Goal: Task Accomplishment & Management: Manage account settings

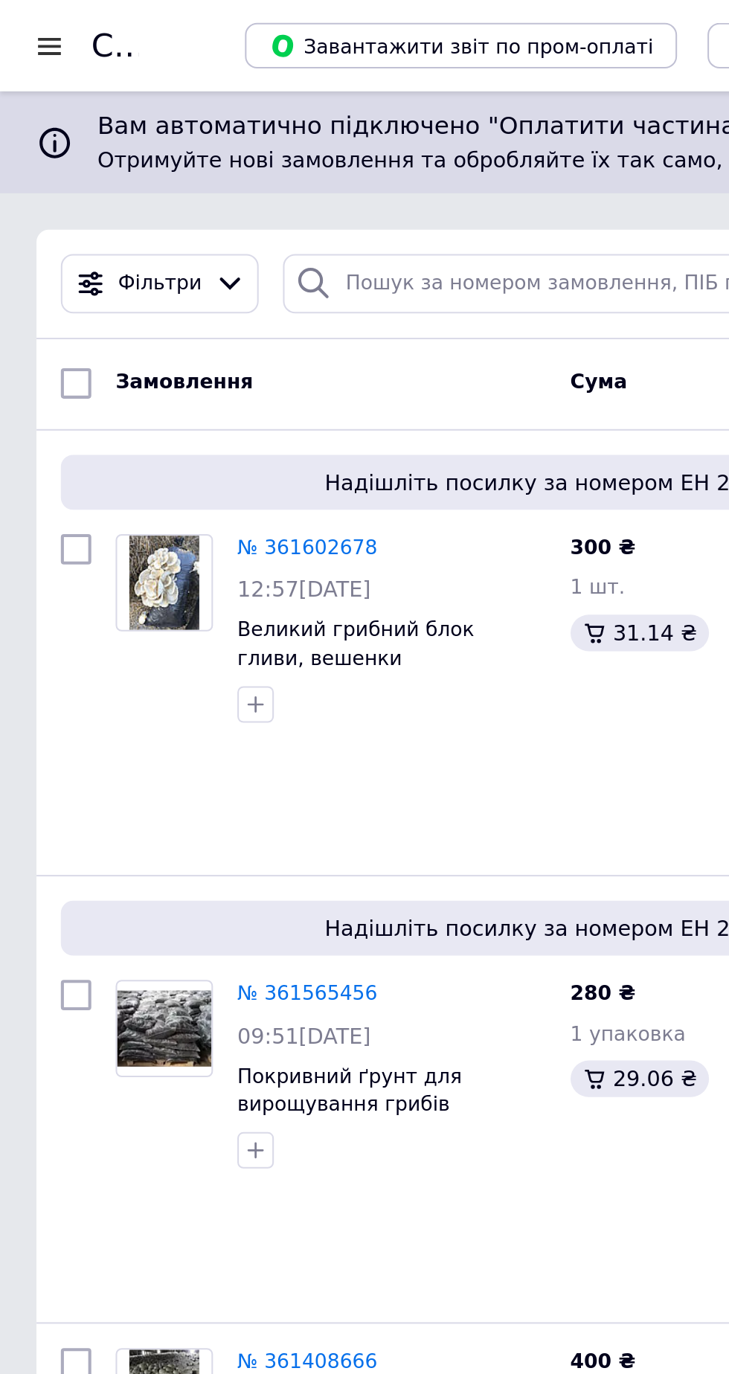
click at [25, 45] on div "Вам автоматично підключено "Оплатити частинами від Rozetka" на 2 платежі. Отрим…" at bounding box center [364, 70] width 729 height 50
click at [18, 22] on div at bounding box center [24, 22] width 19 height 13
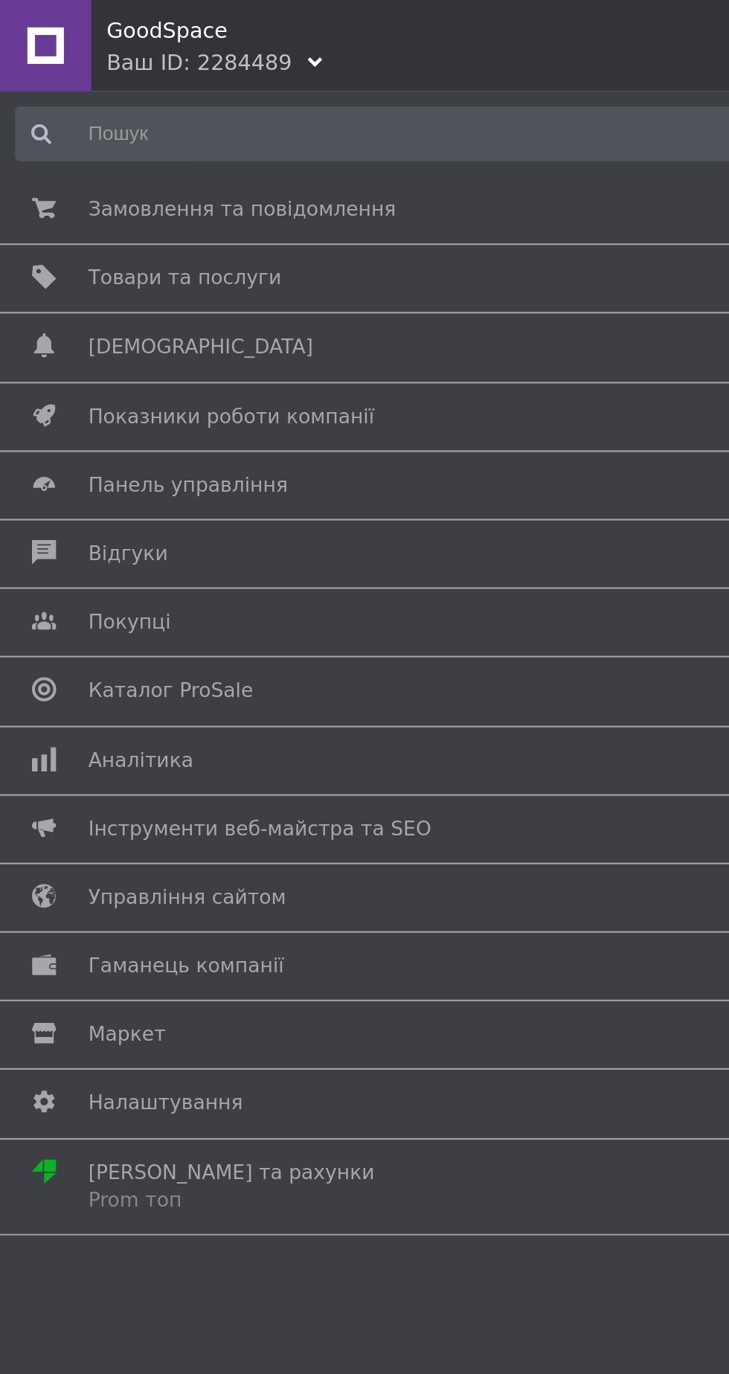
click at [76, 100] on span "Замовлення та повідомлення" at bounding box center [118, 102] width 150 height 13
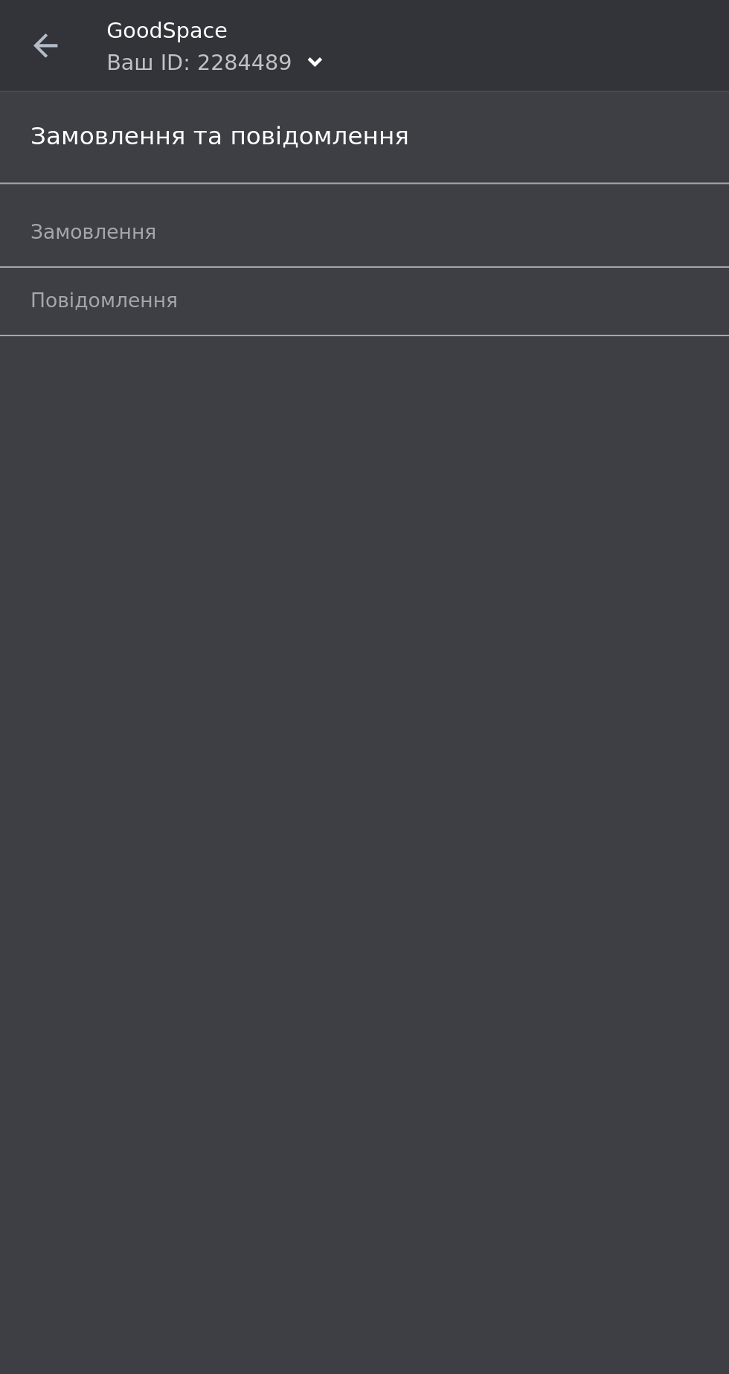
click at [36, 110] on span "Замовлення" at bounding box center [46, 113] width 62 height 13
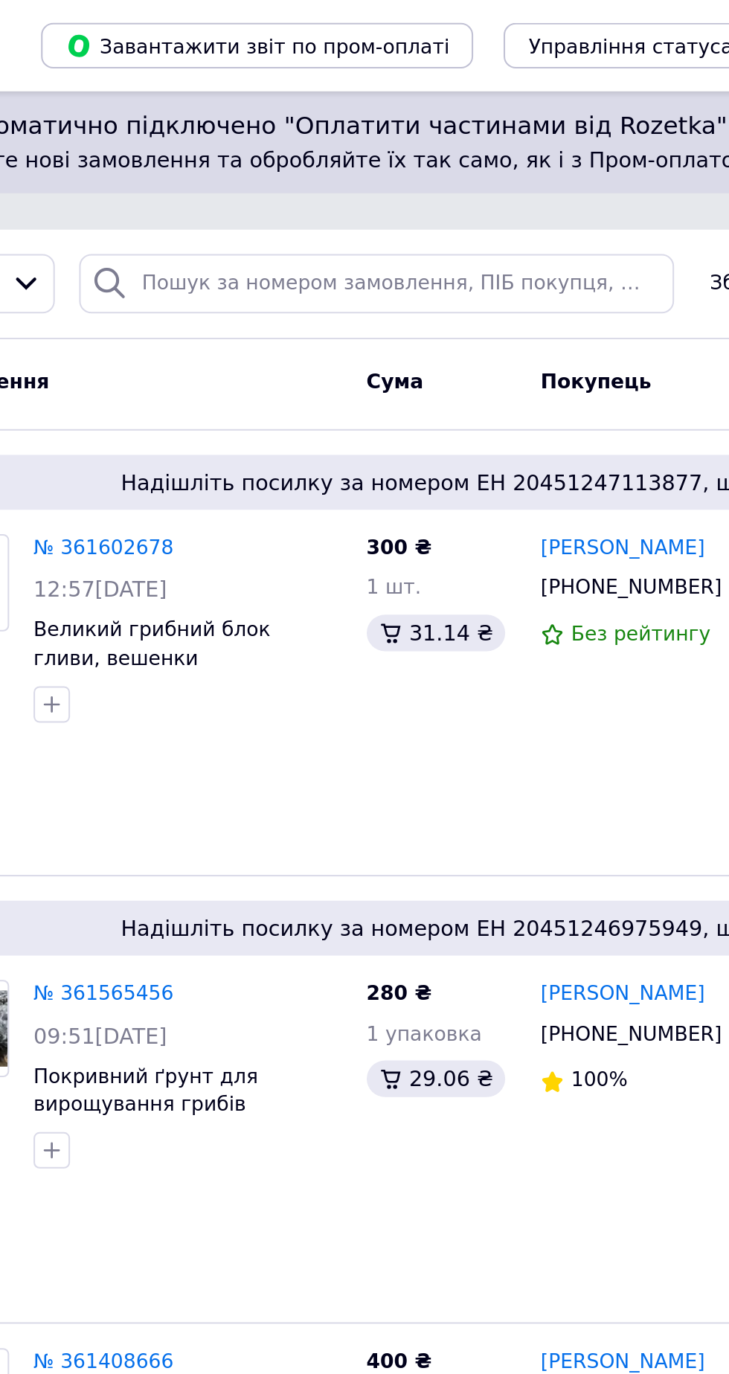
click at [158, 266] on link "№ 361602678" at bounding box center [150, 267] width 68 height 11
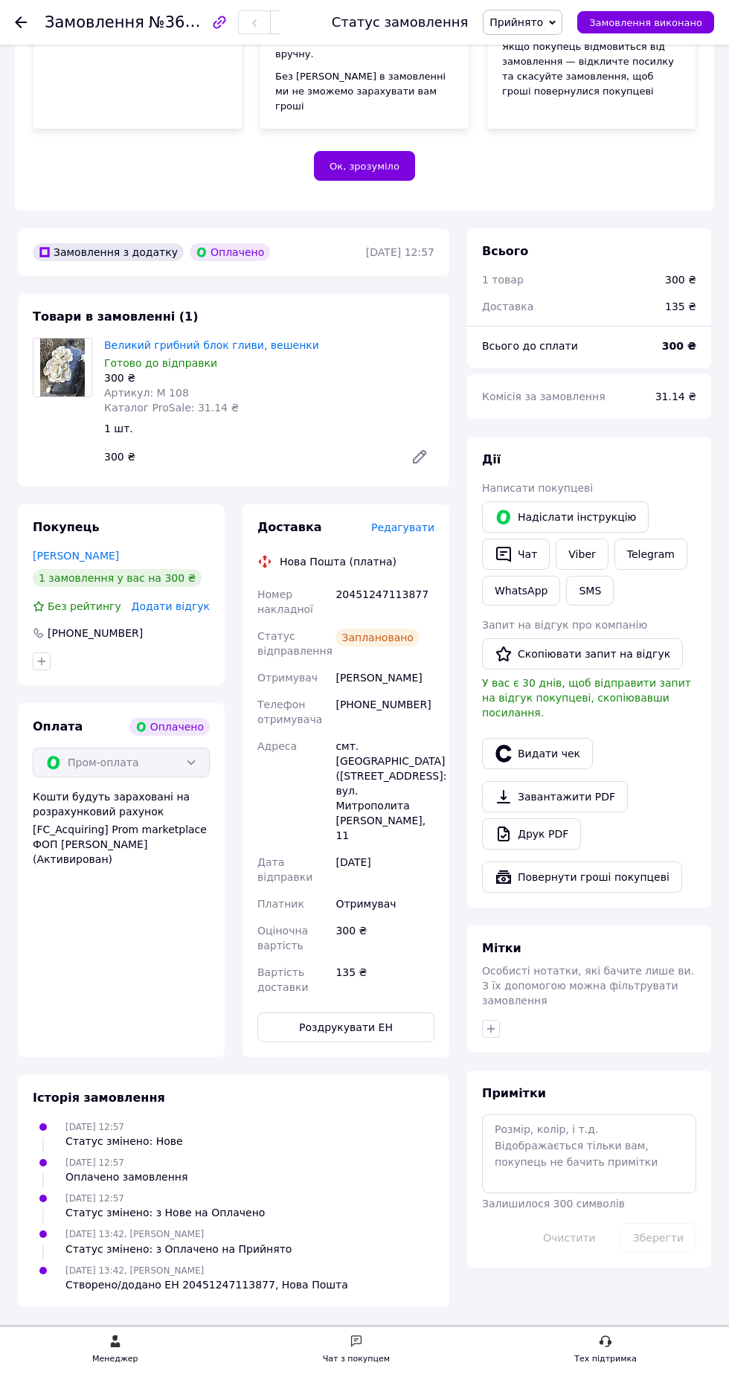
scroll to position [379, 0]
click at [64, 396] on img at bounding box center [62, 367] width 44 height 58
click at [70, 396] on img at bounding box center [62, 367] width 44 height 58
click at [257, 370] on div "Готово до відправки" at bounding box center [269, 363] width 330 height 15
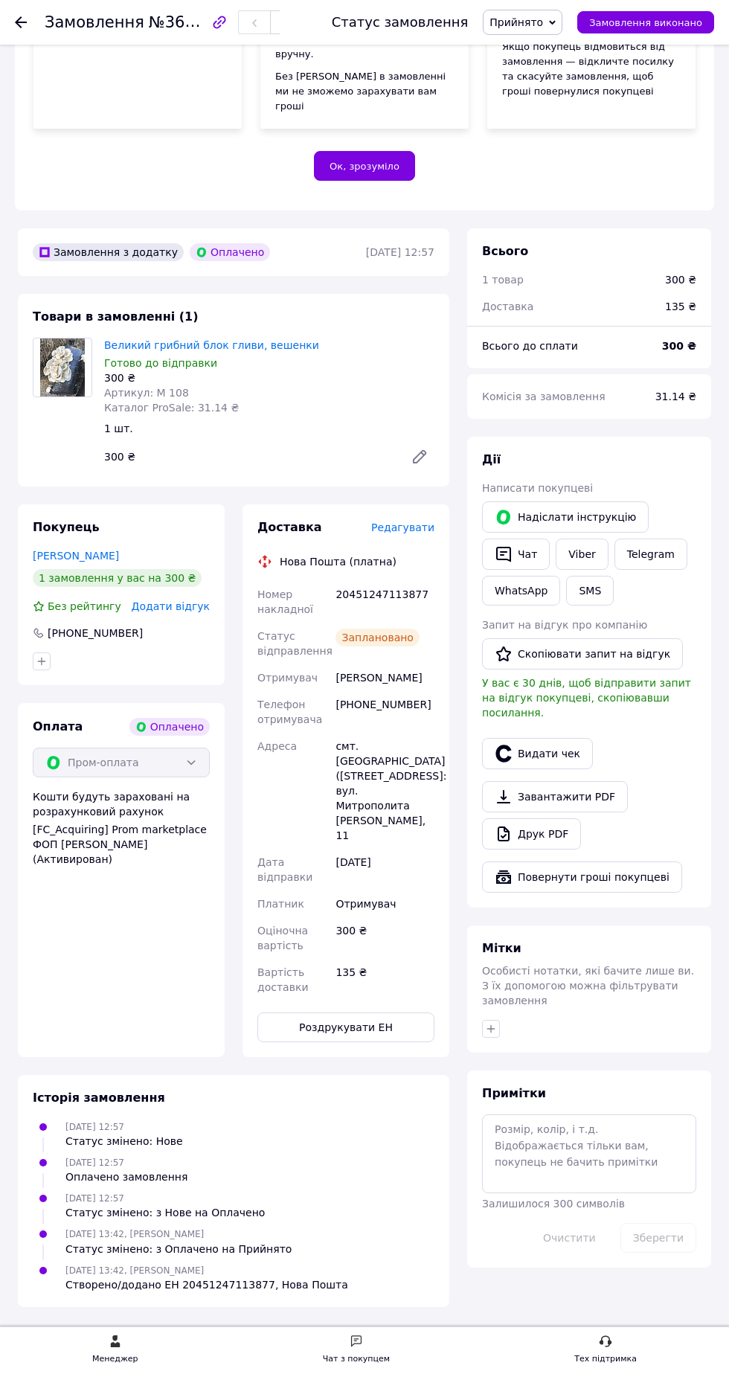
click at [272, 351] on link "Великий грибний блок гливи, вешенки" at bounding box center [211, 345] width 215 height 12
click at [55, 396] on img at bounding box center [62, 367] width 44 height 58
click at [275, 351] on link "Великий грибний блок гливи, вешенки" at bounding box center [211, 345] width 215 height 12
click at [423, 463] on icon at bounding box center [420, 457] width 12 height 12
click at [21, 22] on use at bounding box center [21, 22] width 12 height 12
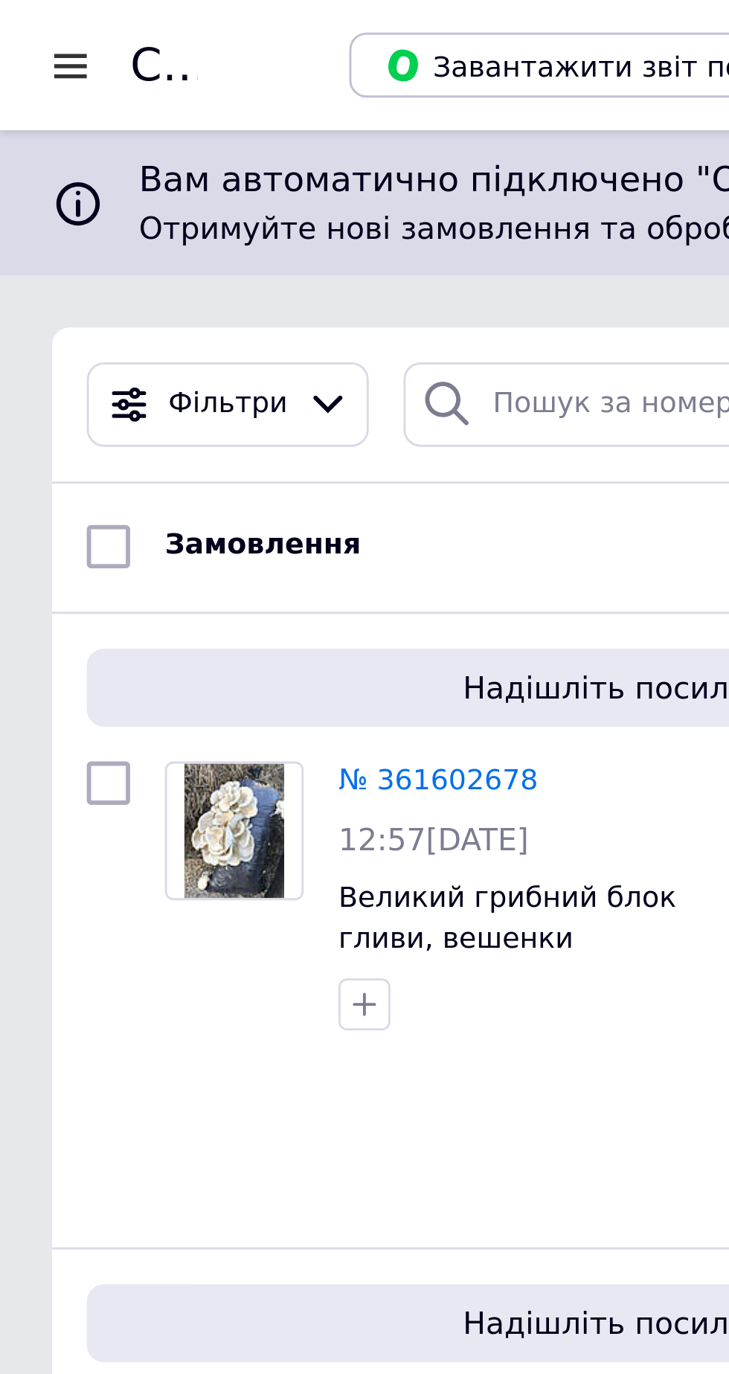
click at [20, 28] on div at bounding box center [24, 22] width 19 height 13
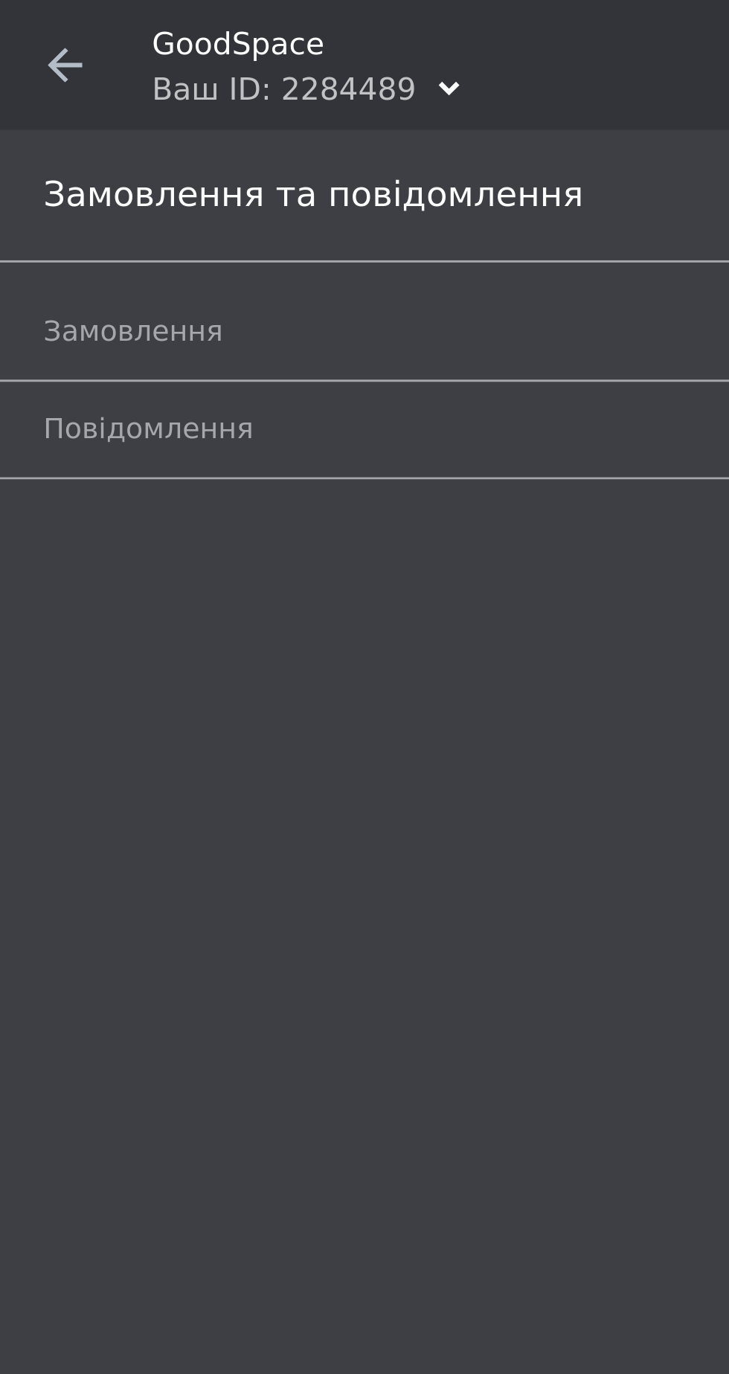
click at [150, 30] on icon at bounding box center [153, 30] width 7 height 7
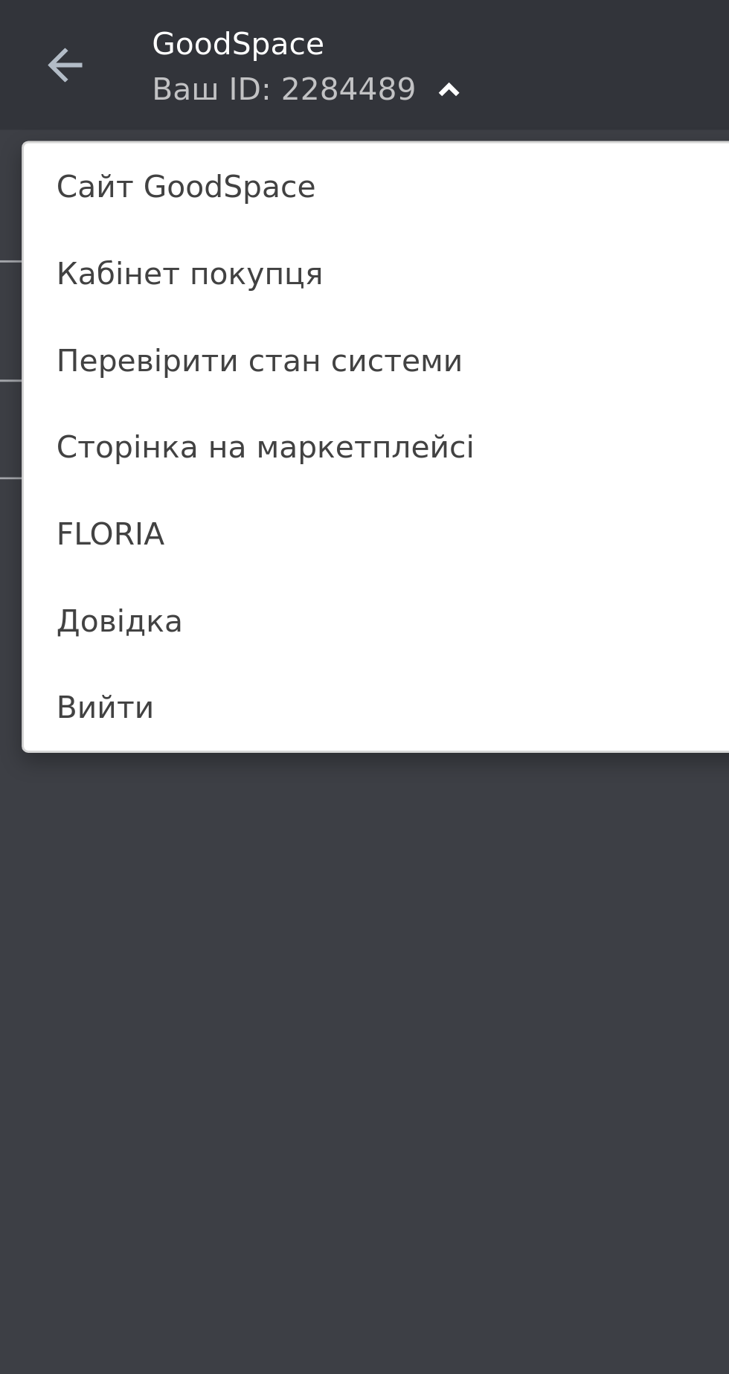
click at [129, 28] on div "Ваш ID: 2284489" at bounding box center [97, 30] width 91 height 15
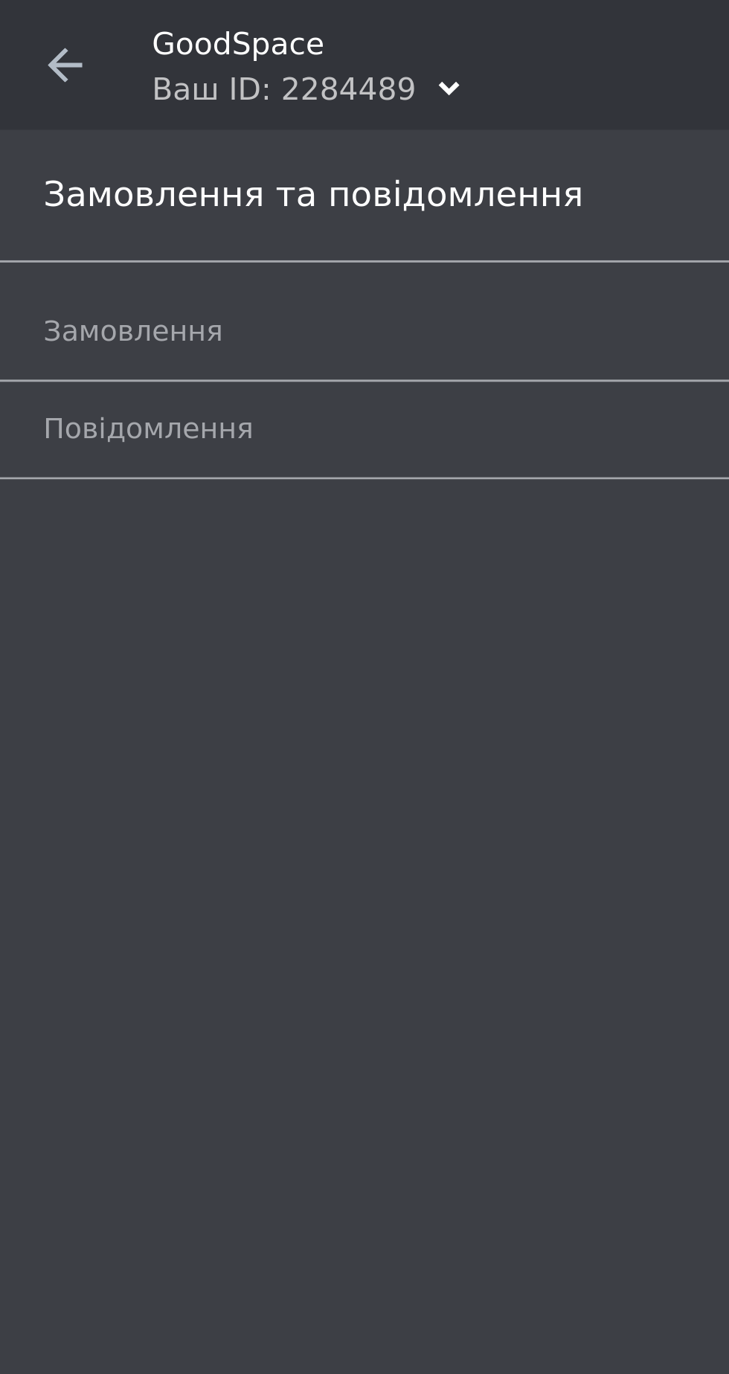
click at [28, 22] on use at bounding box center [22, 22] width 12 height 12
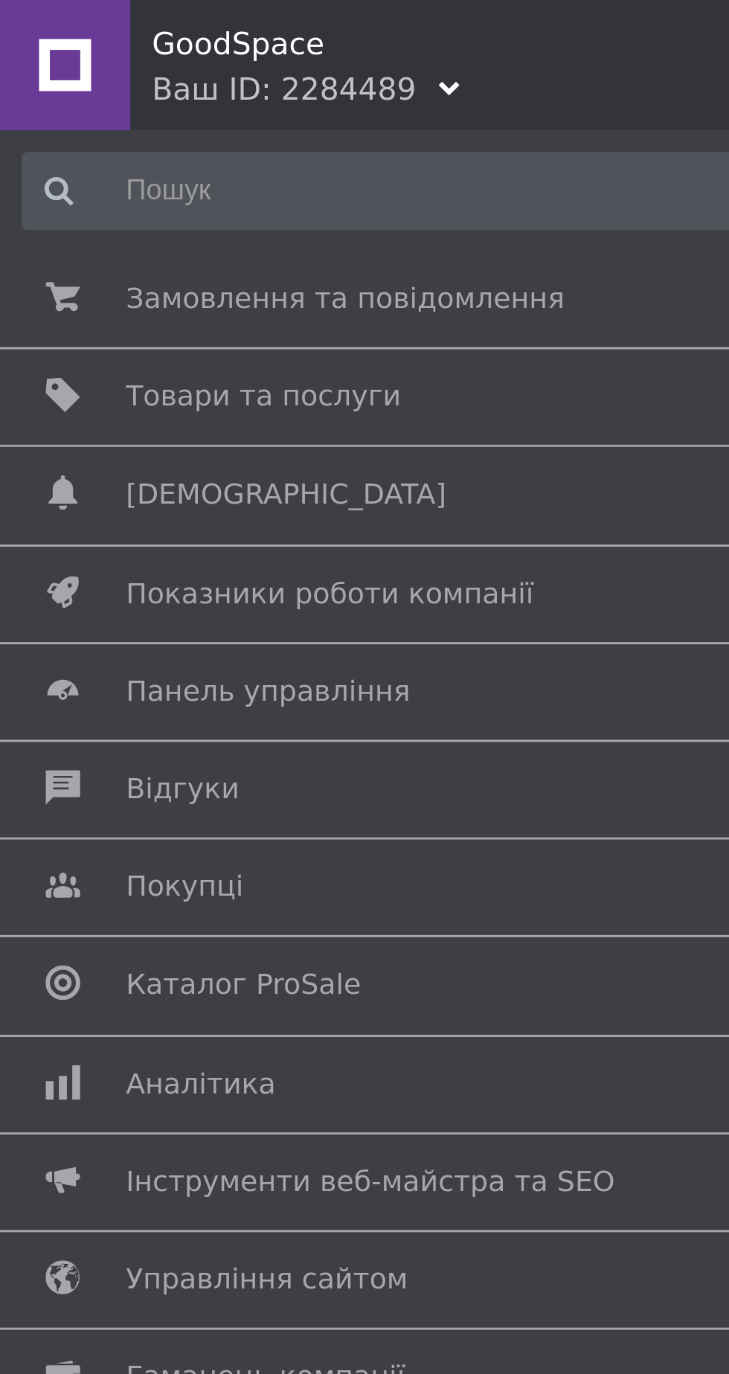
click at [131, 135] on span "Товари та послуги" at bounding box center [361, 135] width 637 height 13
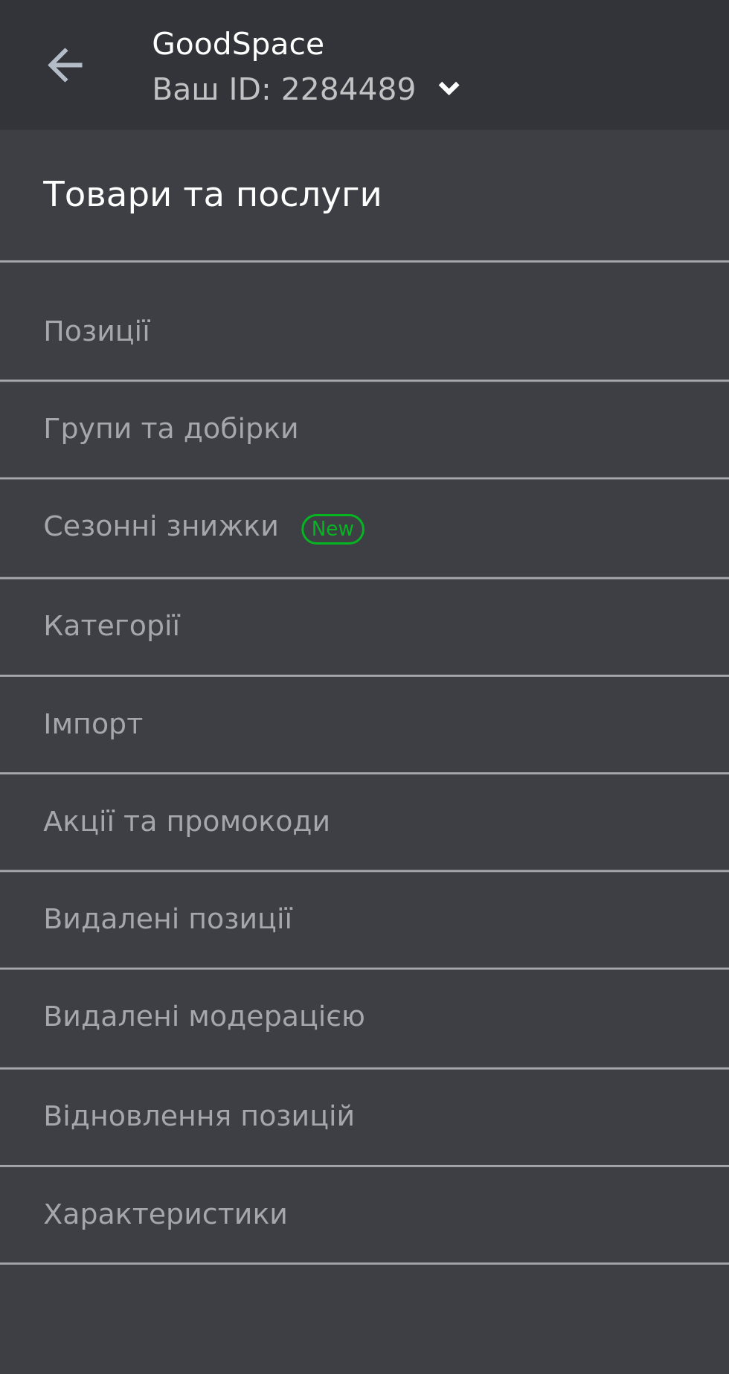
click at [115, 110] on span "Позиції" at bounding box center [348, 113] width 666 height 13
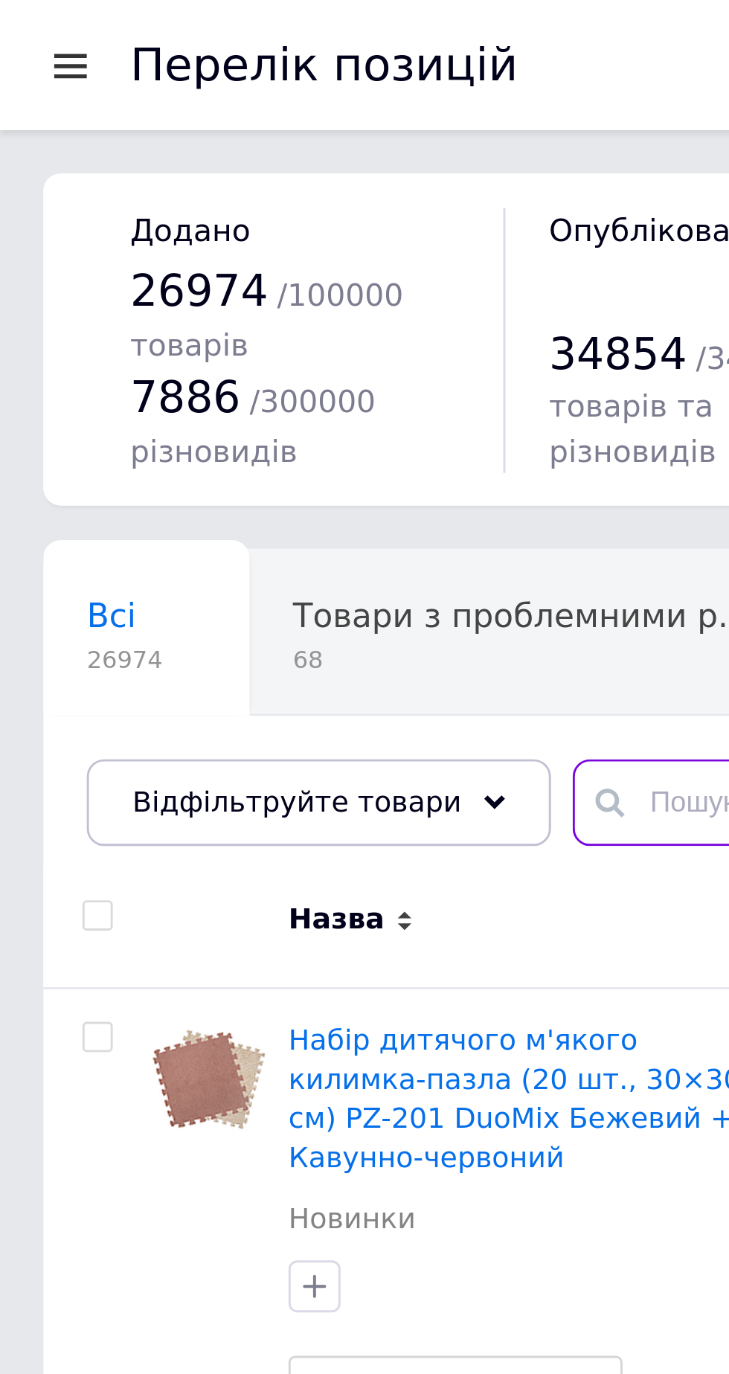
click at [228, 277] on input "text" at bounding box center [447, 275] width 503 height 30
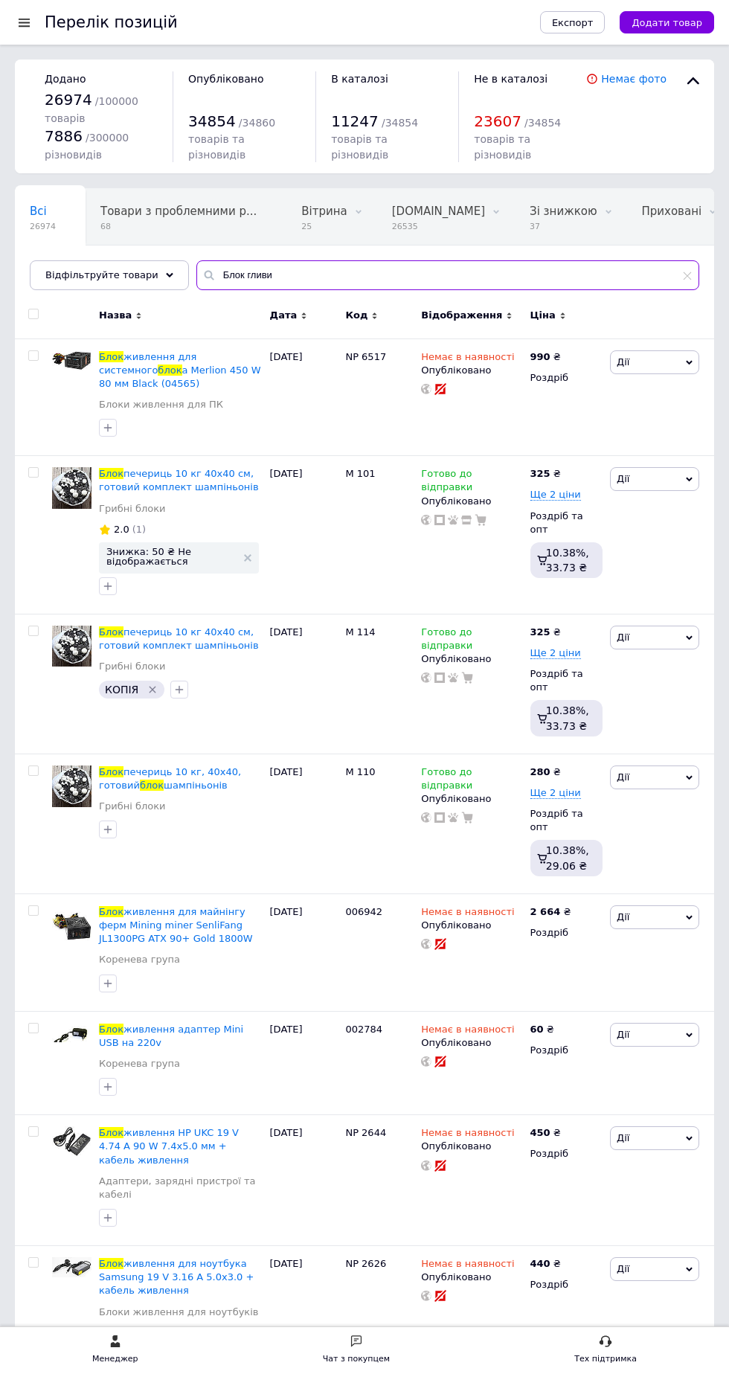
click at [434, 271] on input "Блок гливи" at bounding box center [447, 275] width 503 height 30
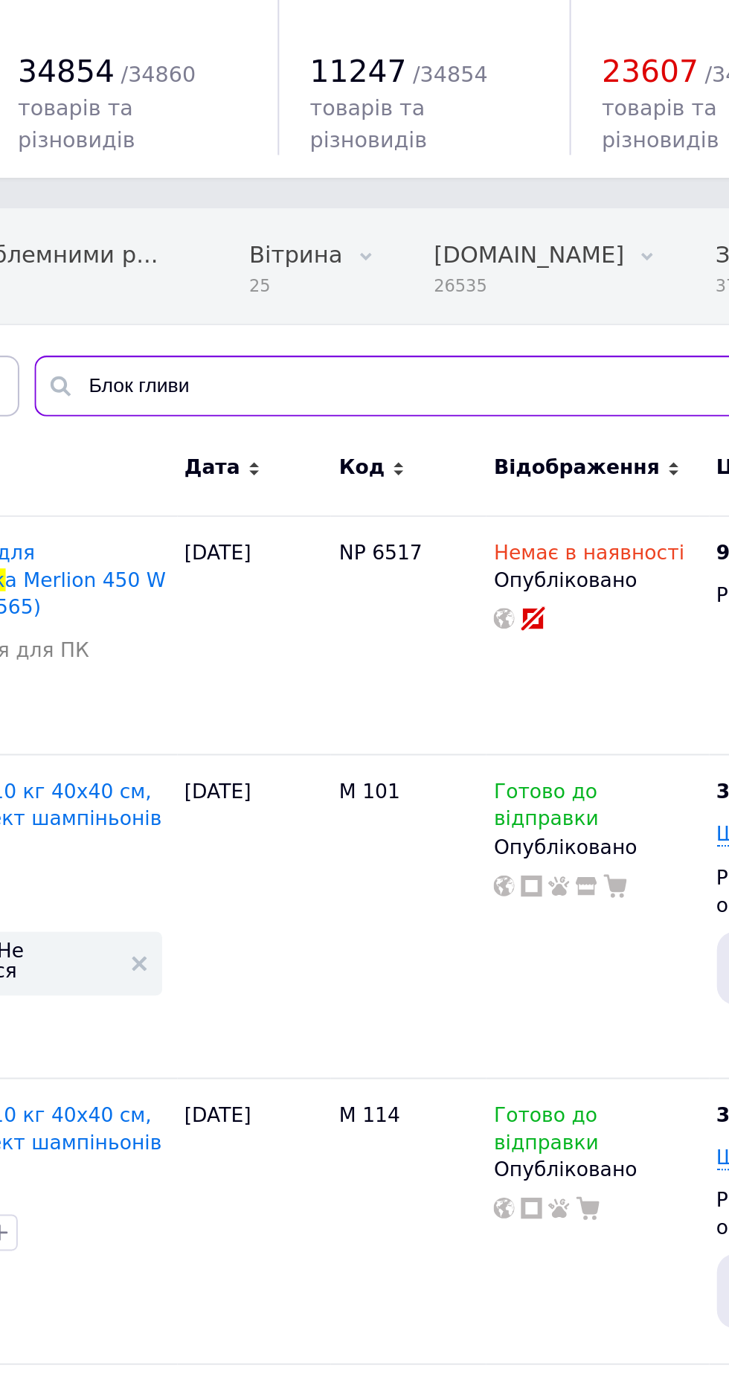
type input "Блок глив"
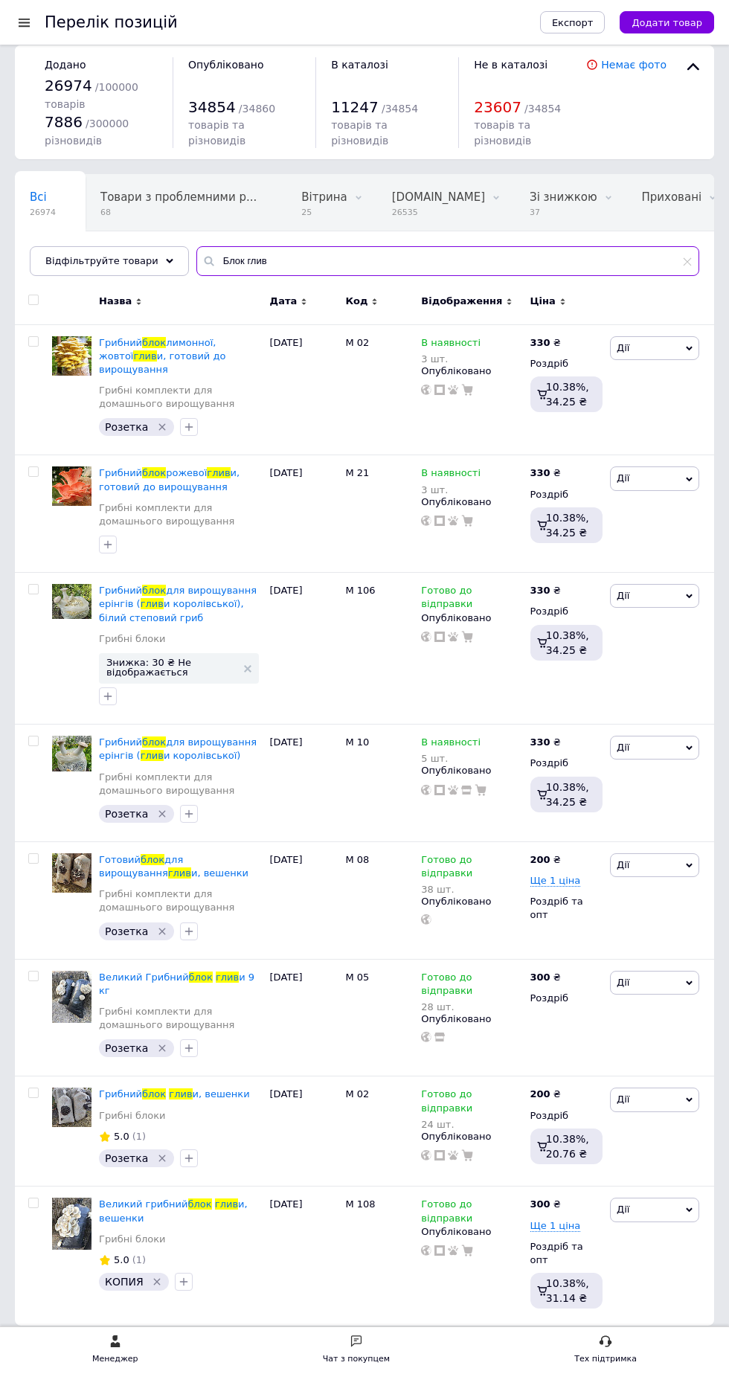
scroll to position [33, 0]
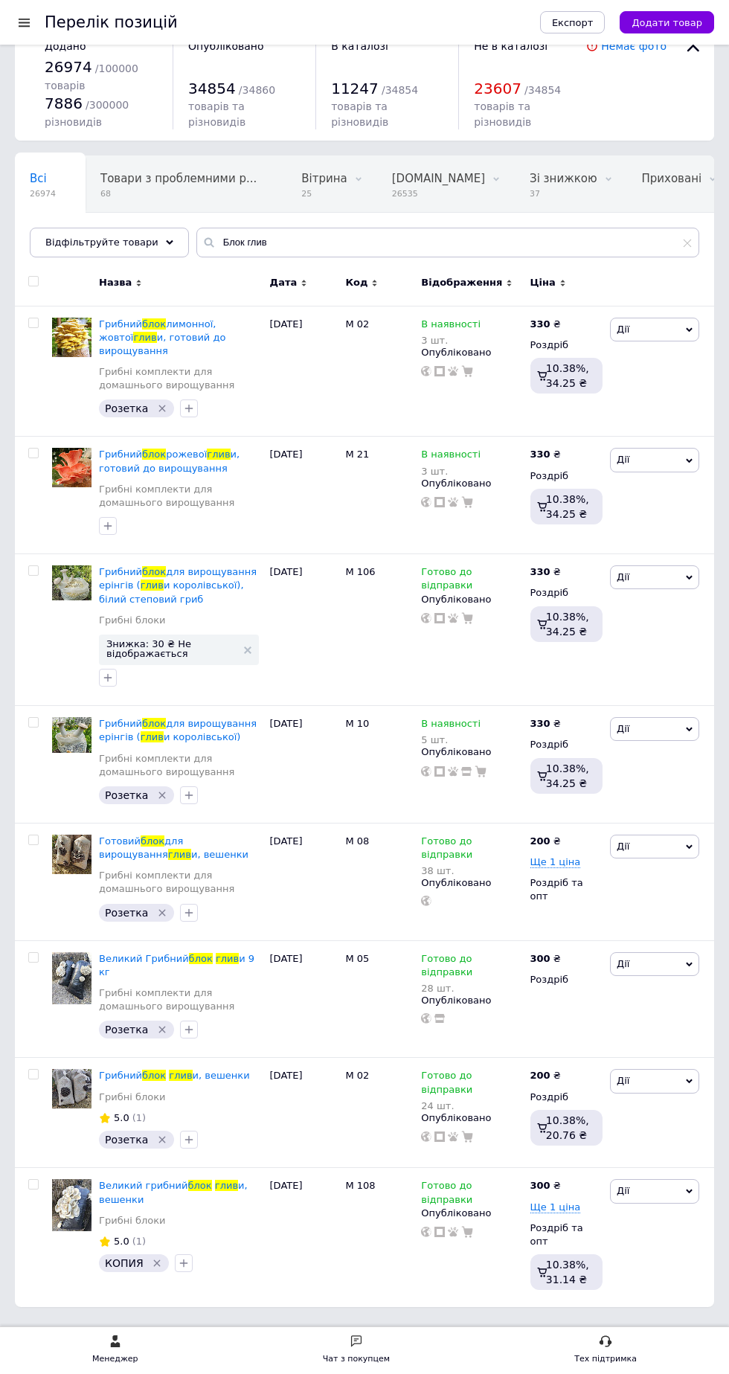
click at [79, 1185] on img at bounding box center [71, 1205] width 39 height 52
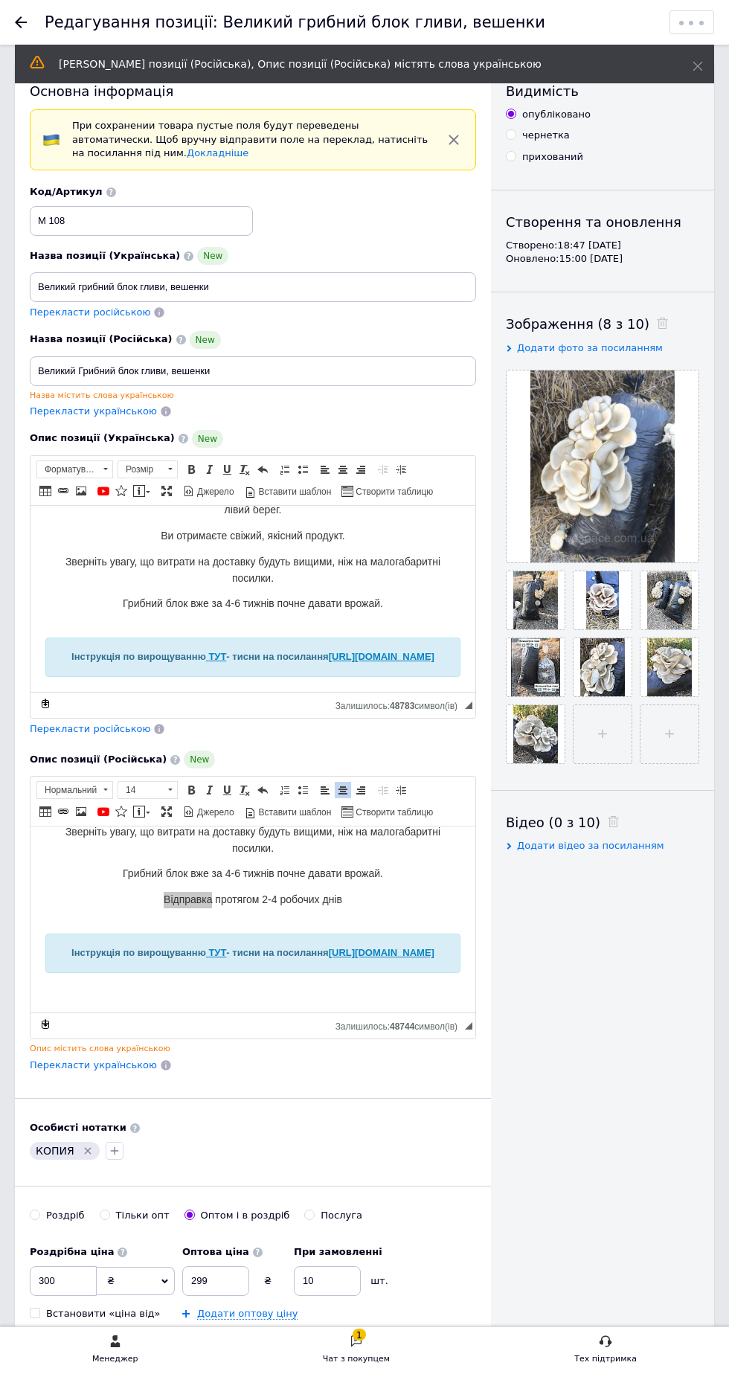
scroll to position [16, 0]
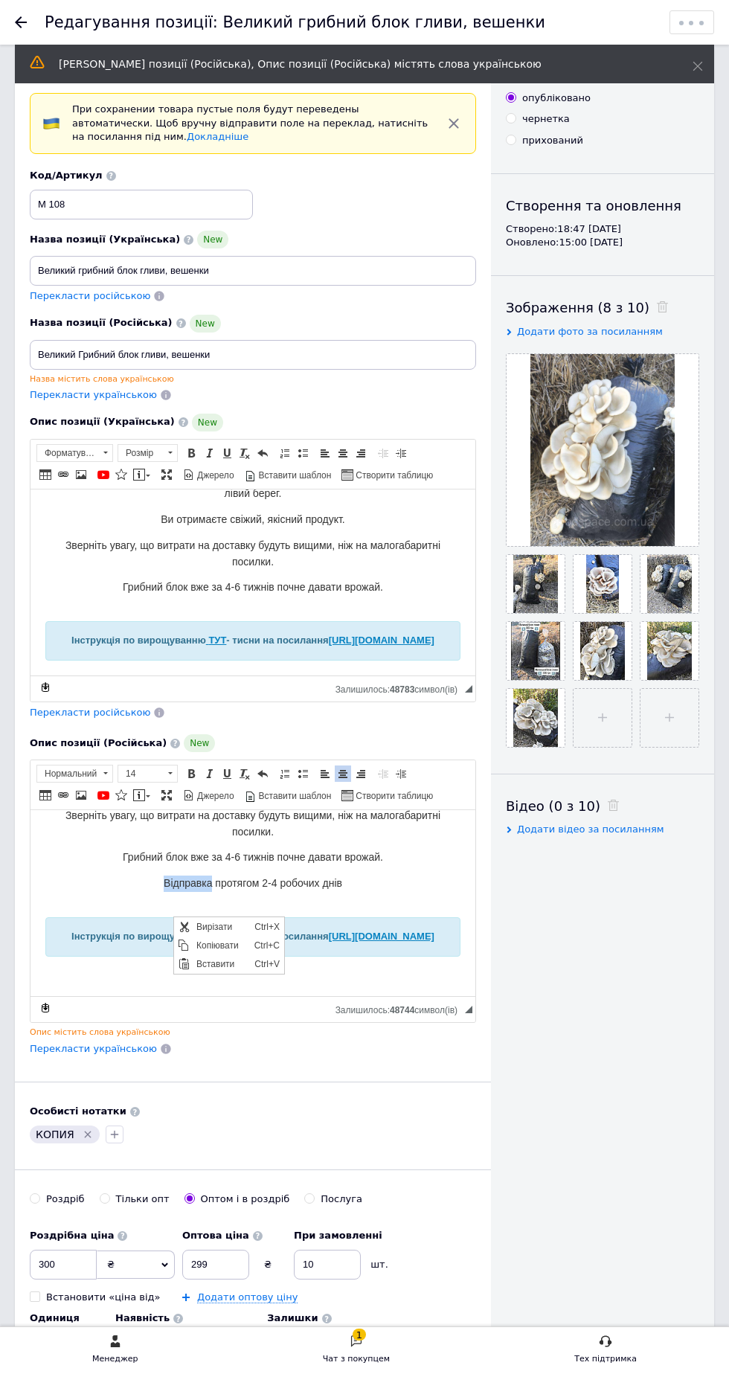
click at [342, 889] on span "Відправка протягом 2-4 робочих днів" at bounding box center [253, 883] width 179 height 12
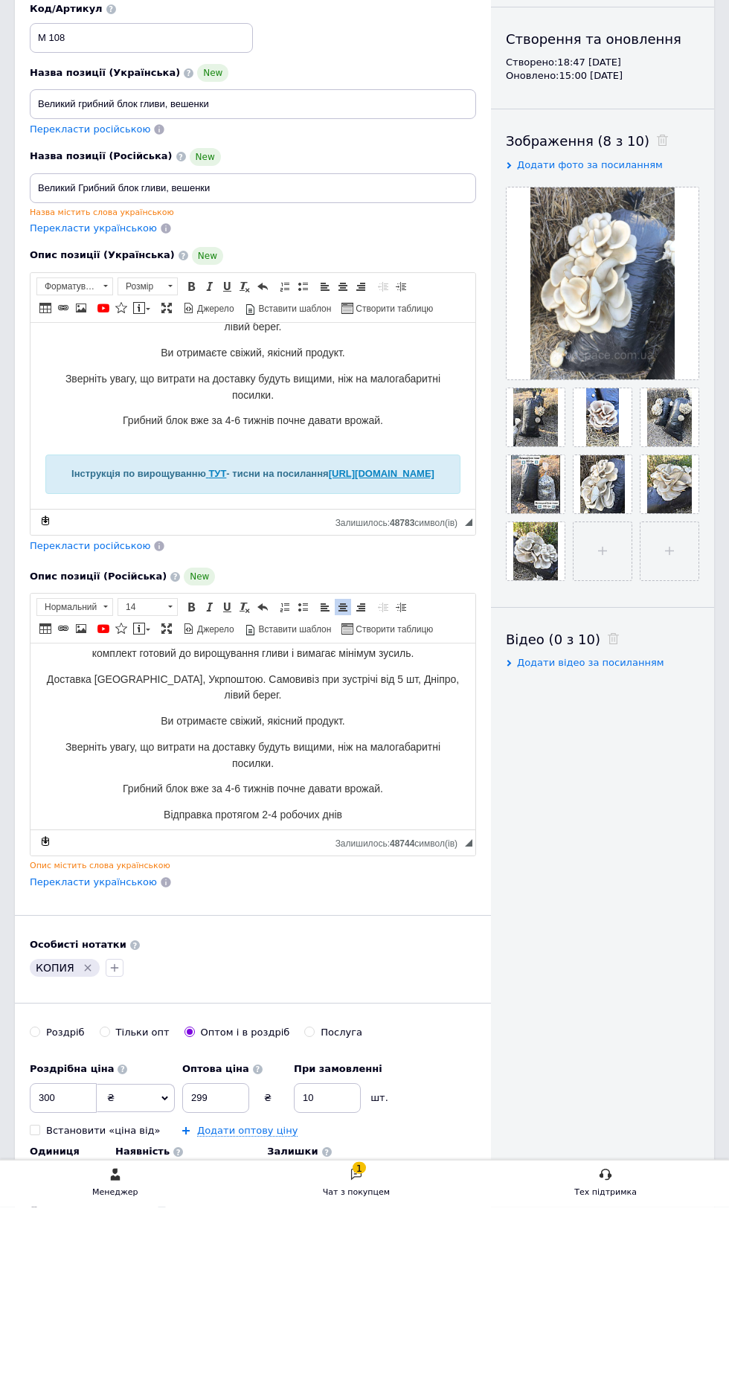
scroll to position [444, 0]
click at [399, 370] on p "Зверніть увагу, що витрати на доставку будуть вищими, ніж на малогабаритні поси…" at bounding box center [252, 386] width 415 height 33
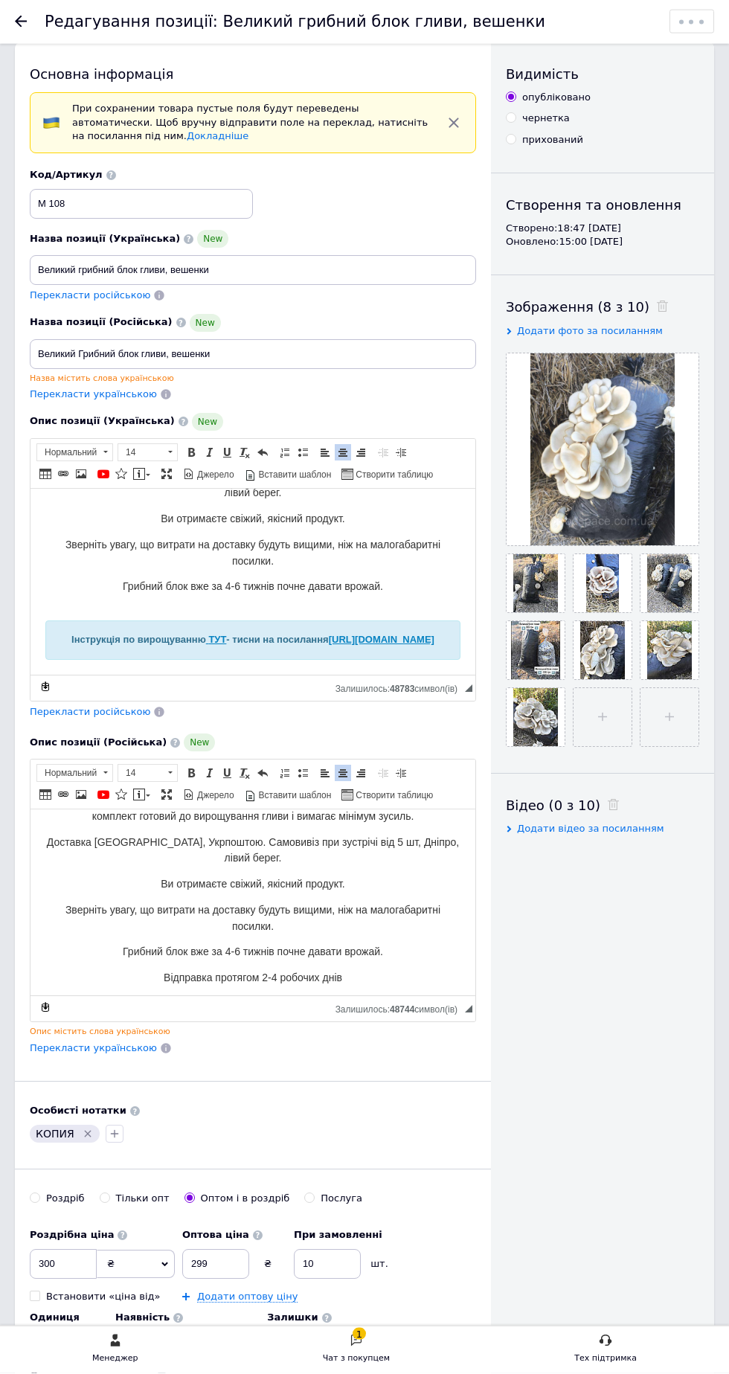
scroll to position [0, 0]
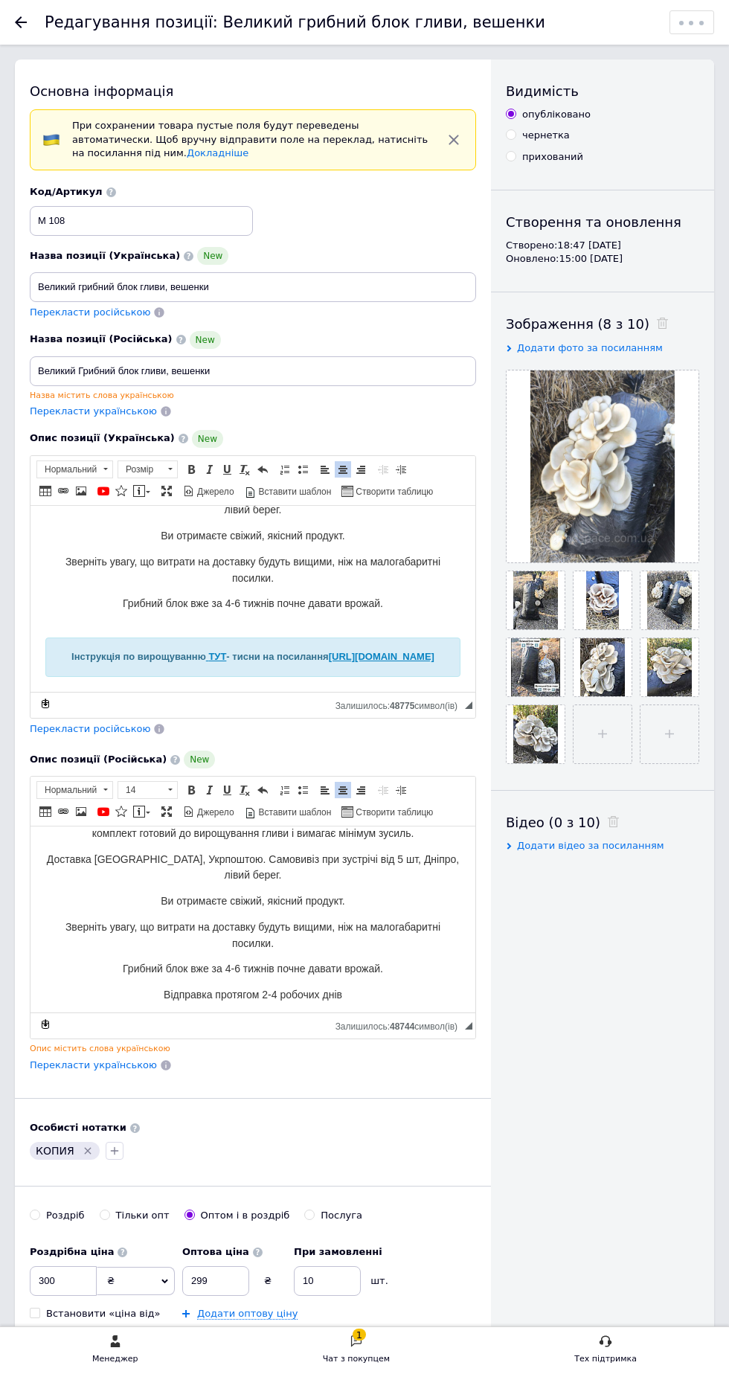
click at [383, 597] on span "Грибний блок вже за 4-6 тижнів почне давати врожай." at bounding box center [253, 603] width 260 height 12
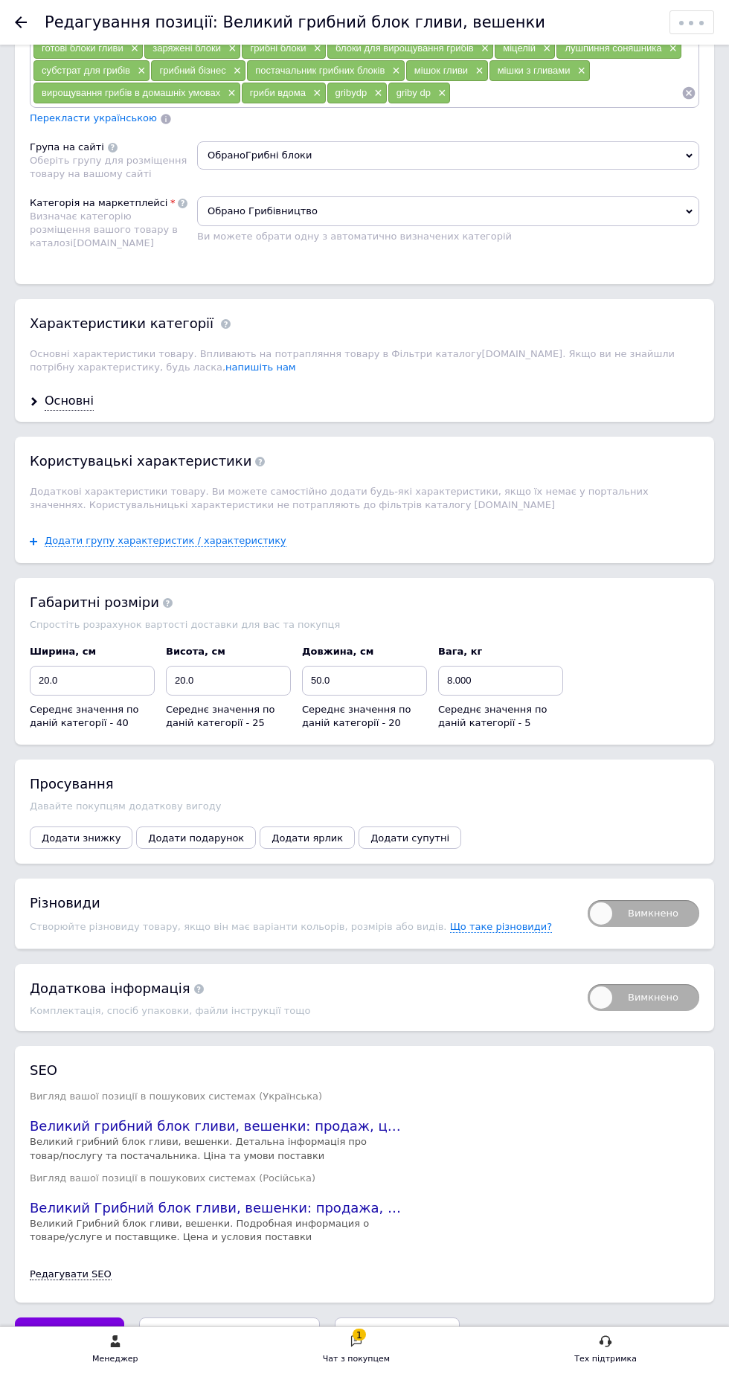
scroll to position [2235, 0]
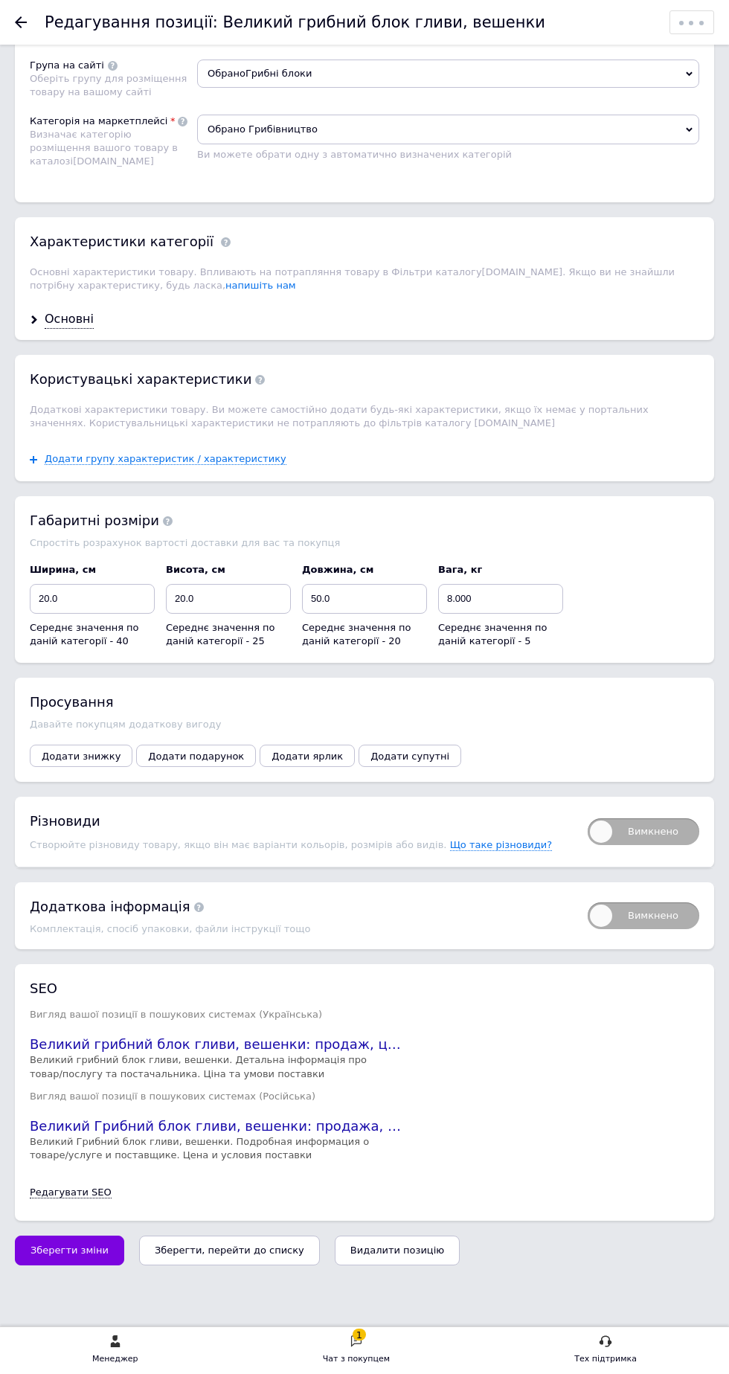
click at [81, 1253] on span "Зберегти зміни" at bounding box center [69, 1249] width 78 height 11
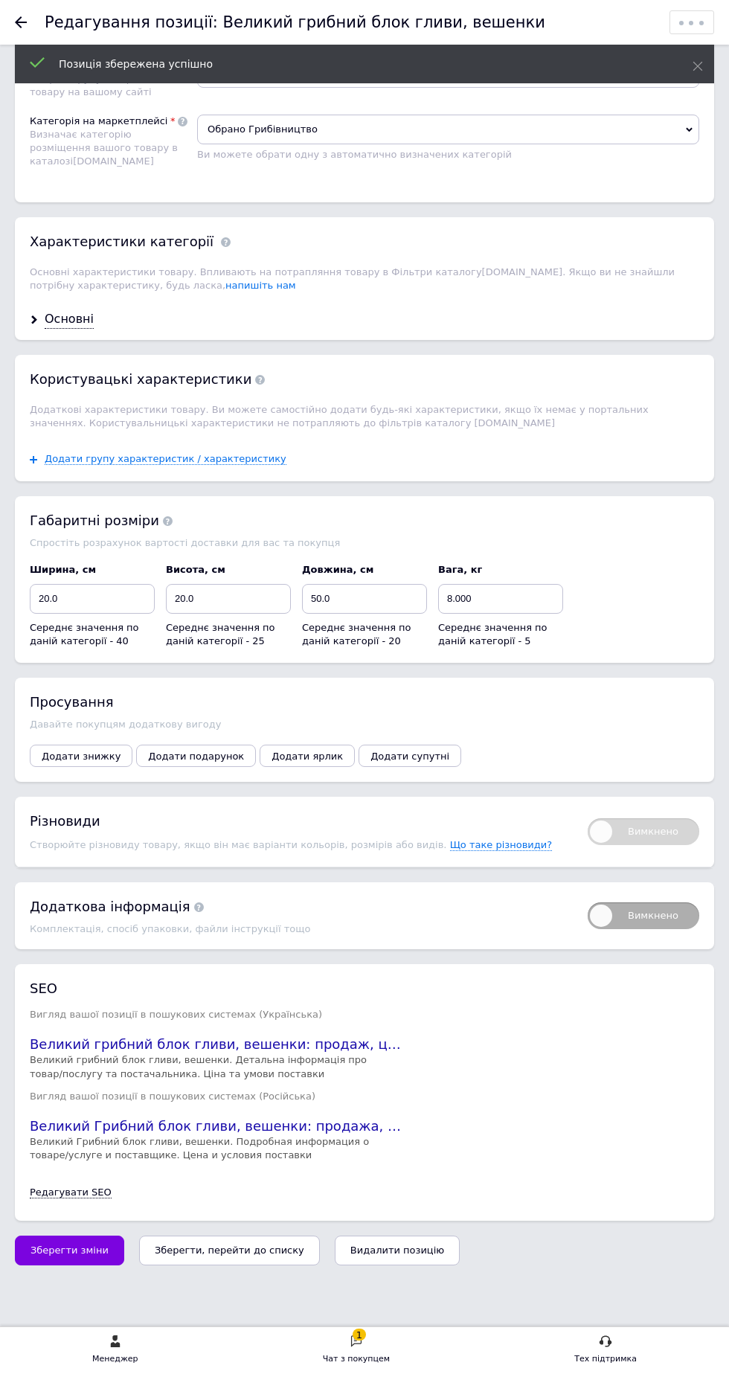
scroll to position [678, 0]
click at [374, 1359] on div "Чат з покупцем" at bounding box center [356, 1359] width 67 height 15
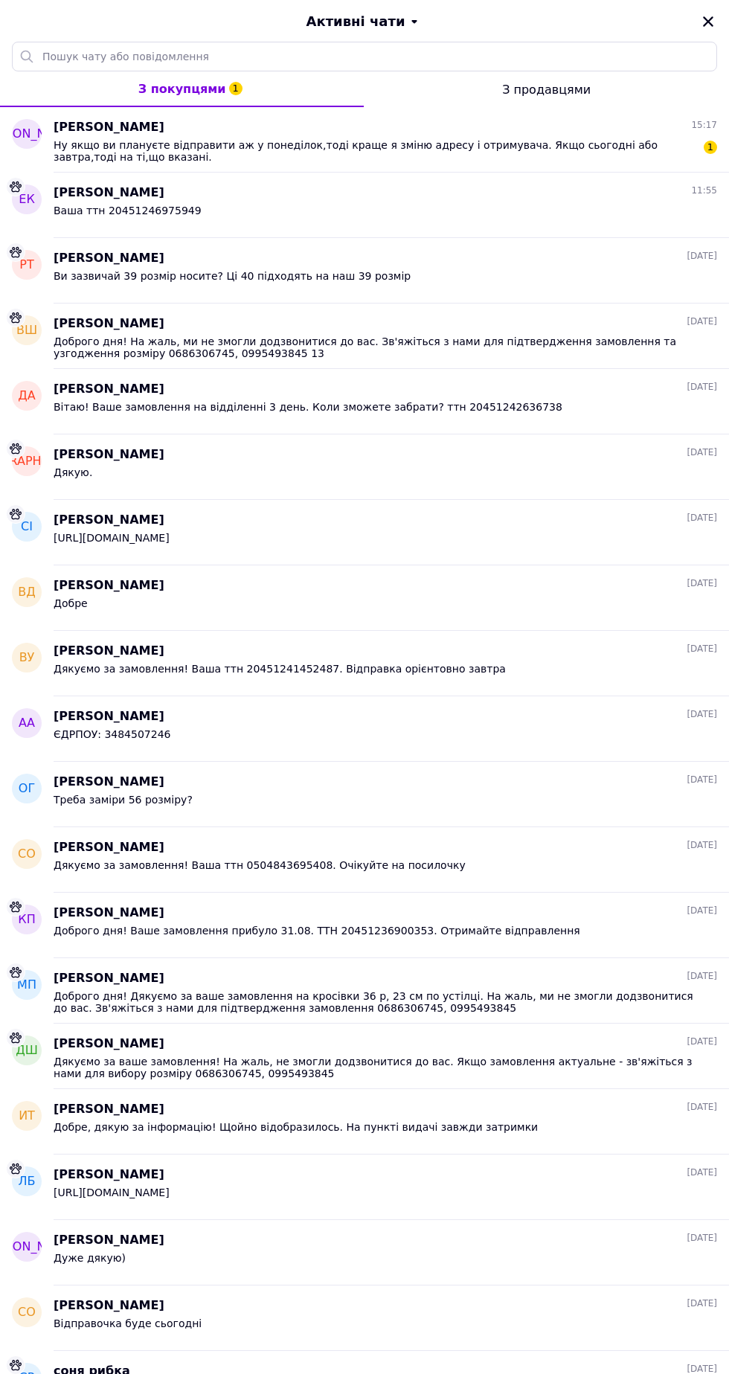
click at [611, 159] on span "Ну якщо ви плануєте відправити аж у понеділок,тоді краще я зміню адресу і отрим…" at bounding box center [375, 151] width 643 height 24
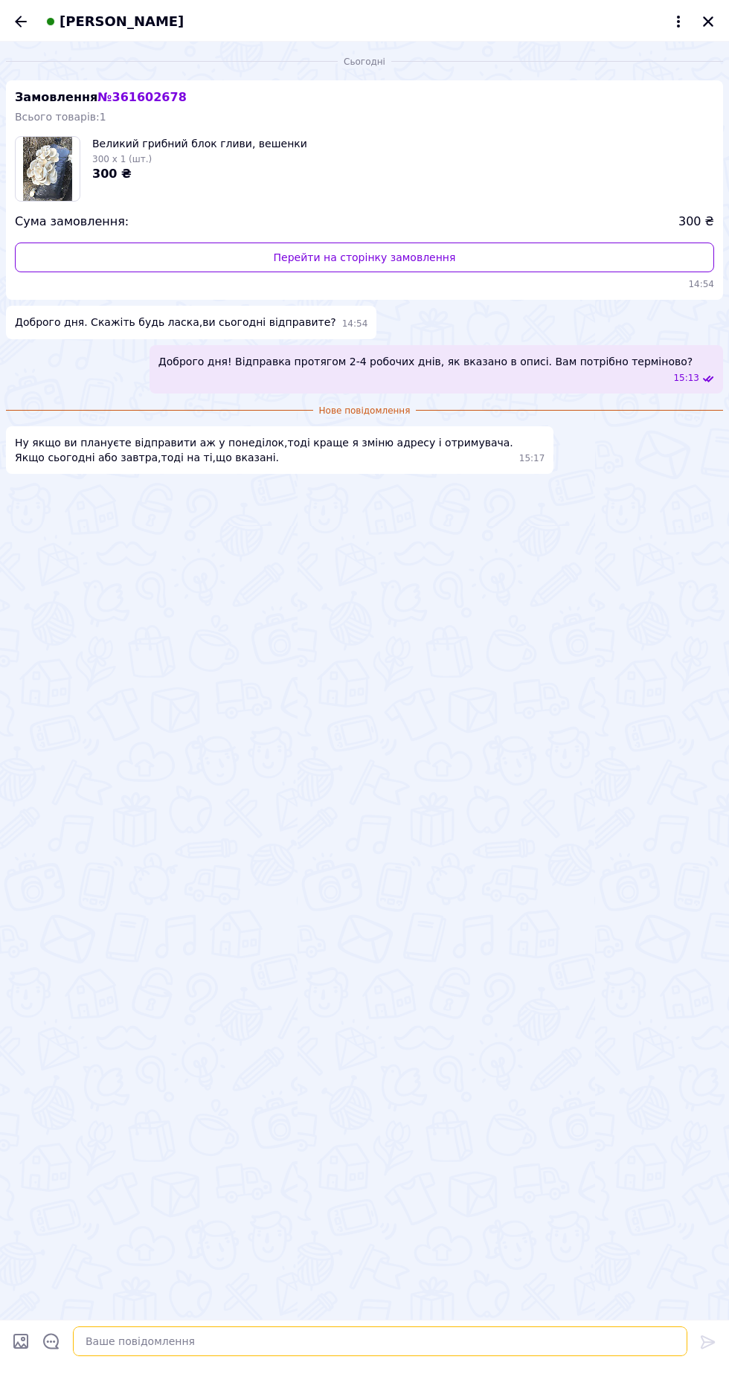
click at [391, 1337] on textarea at bounding box center [380, 1341] width 614 height 30
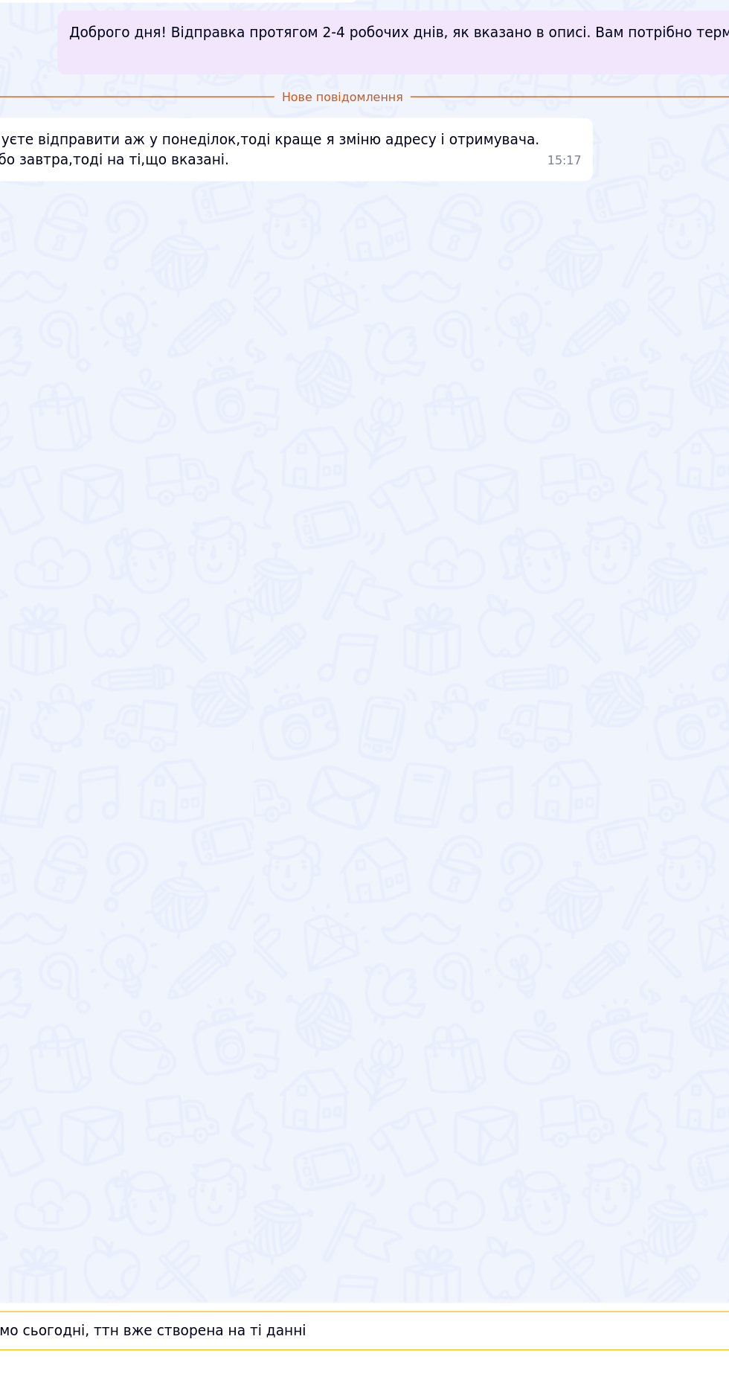
scroll to position [2235, 0]
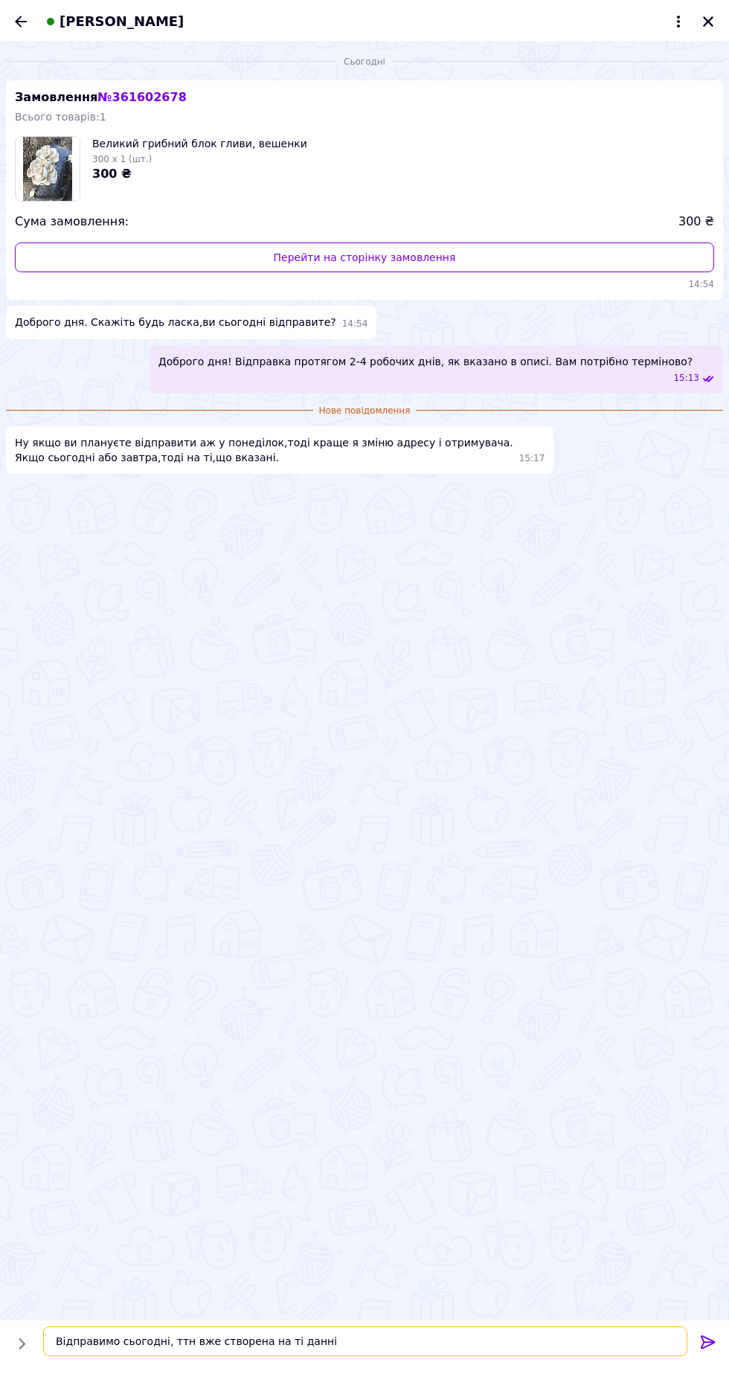
click at [588, 1350] on textarea "Відправимо сьогодні, ттн вже створена на ті данні" at bounding box center [365, 1341] width 644 height 30
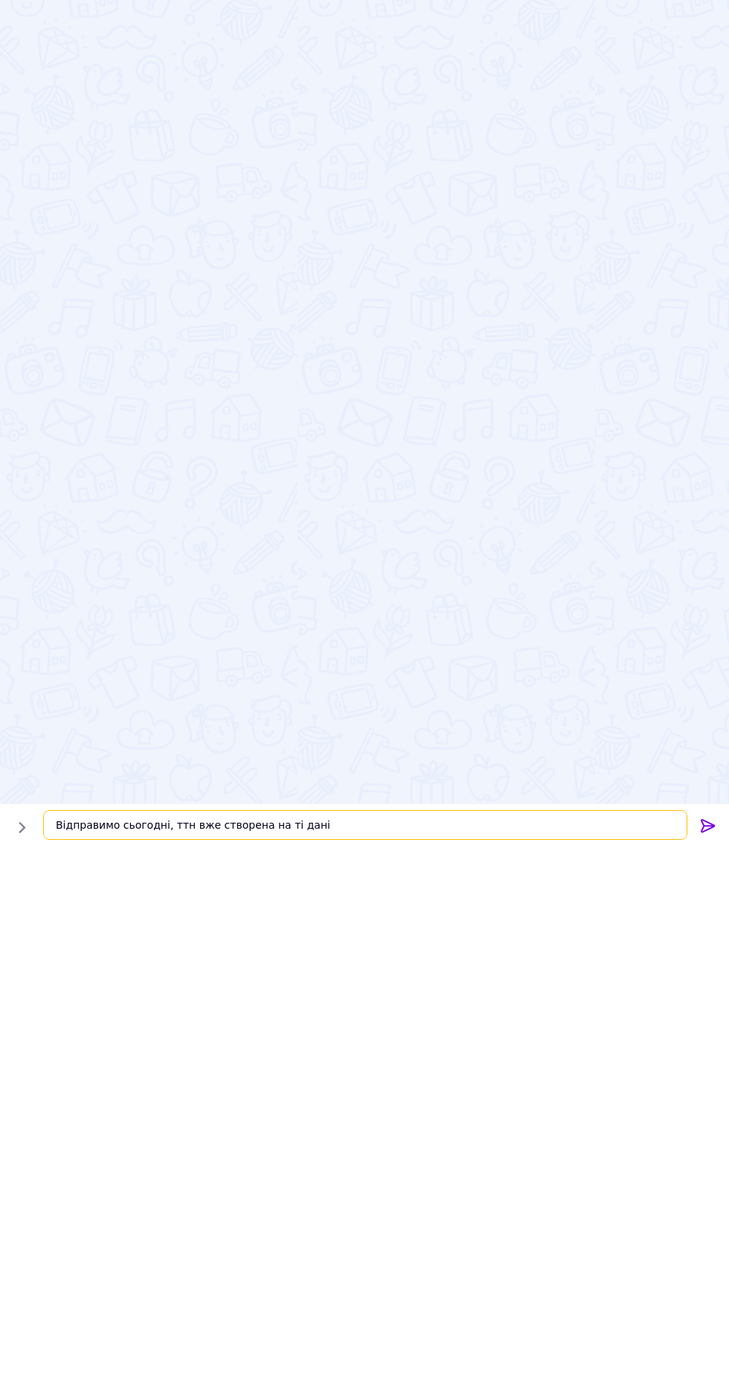
click at [606, 1341] on textarea "Відправимо сьогодні, ттн вже створена на ті дані" at bounding box center [365, 1341] width 644 height 30
type textarea "Відправимо сьогодні, ттн вже створена"
click at [710, 1341] on icon at bounding box center [708, 1341] width 14 height 13
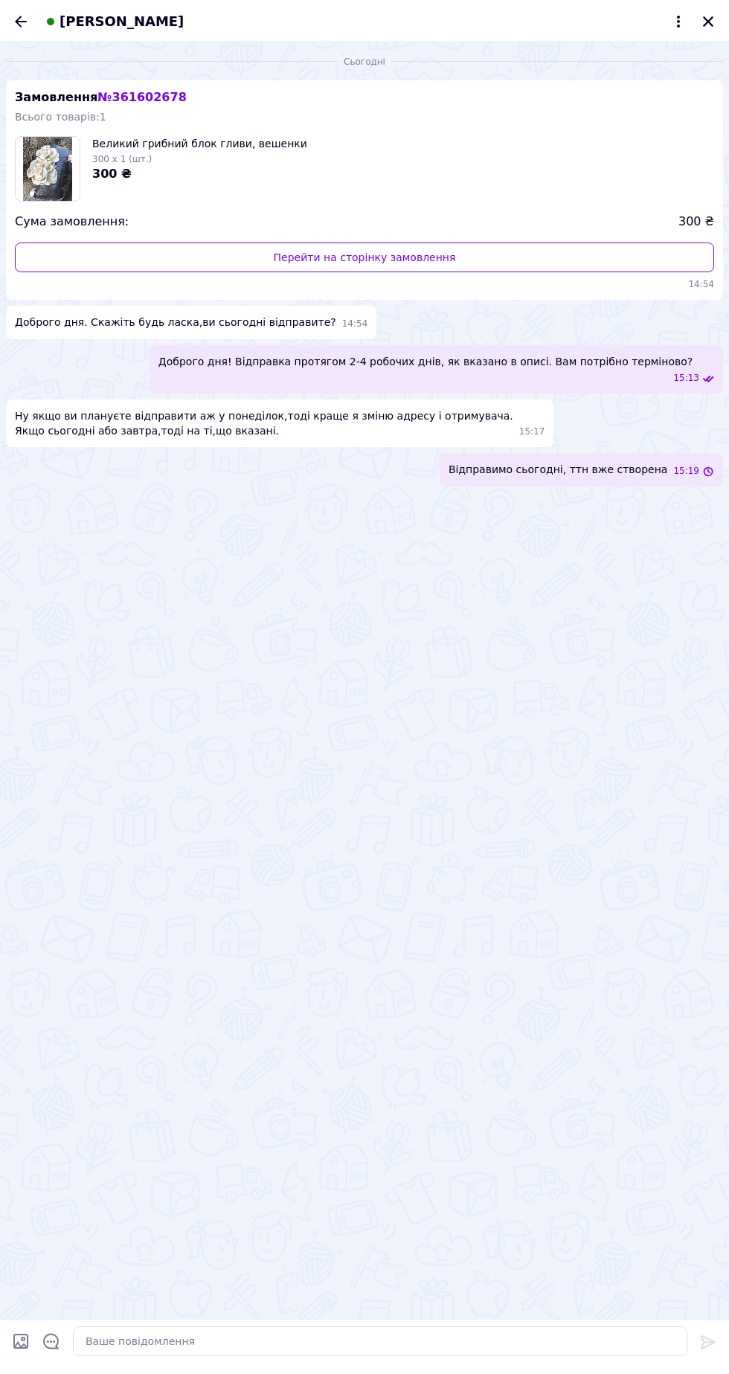
scroll to position [0, 0]
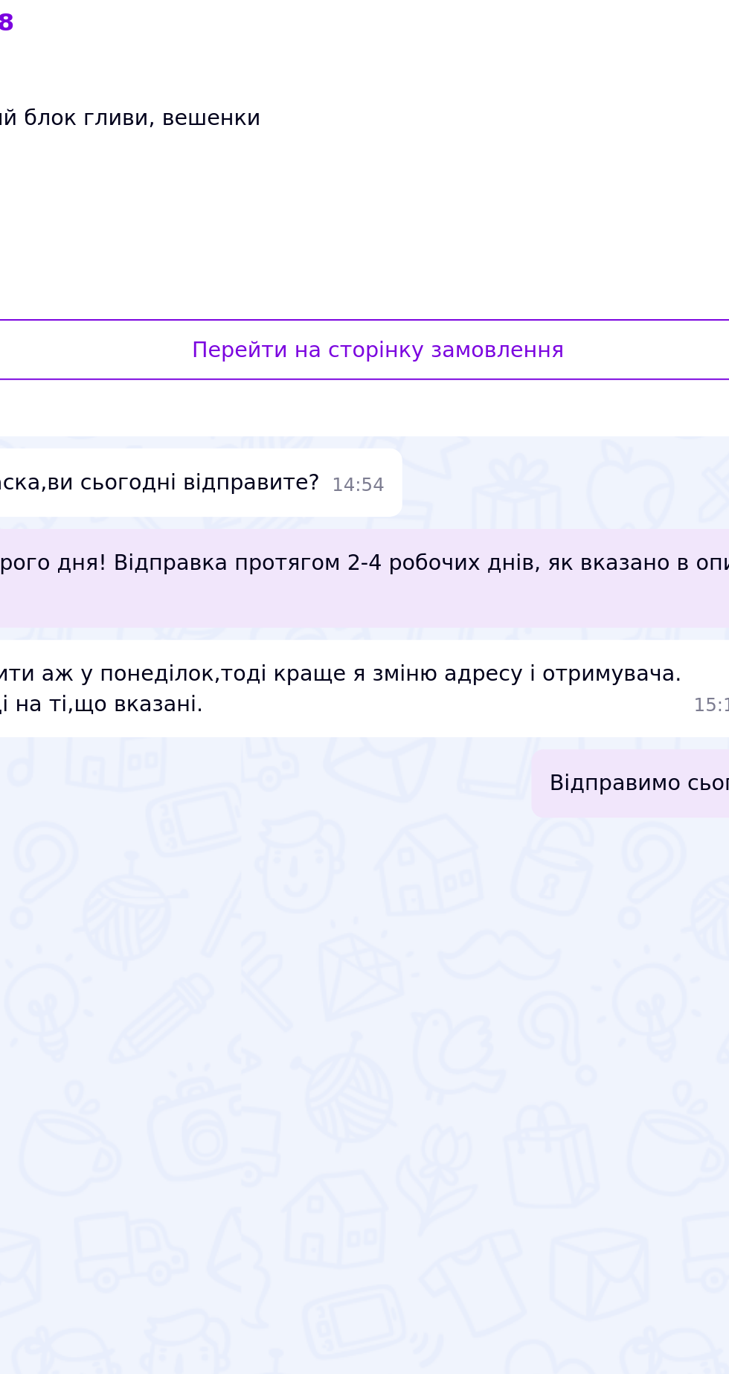
type input "Блок"
